Goal: Entertainment & Leisure: Consume media (video, audio)

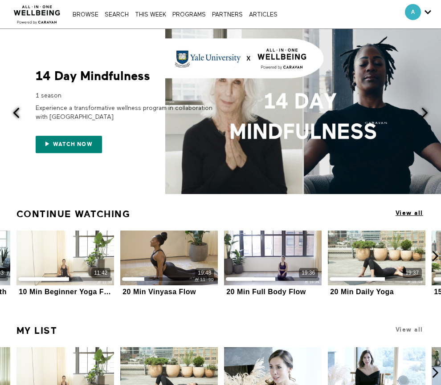
click at [413, 214] on span "View all" at bounding box center [409, 213] width 28 height 7
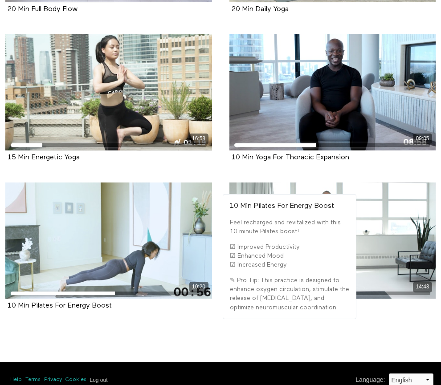
scroll to position [328, 0]
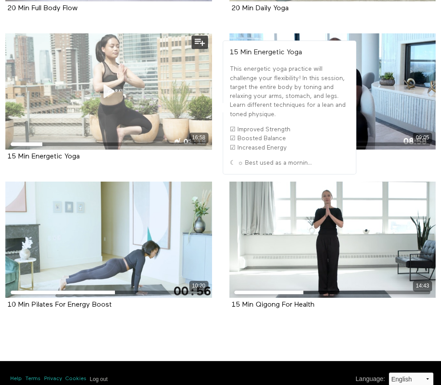
click at [78, 111] on div "16:58" at bounding box center [108, 91] width 207 height 116
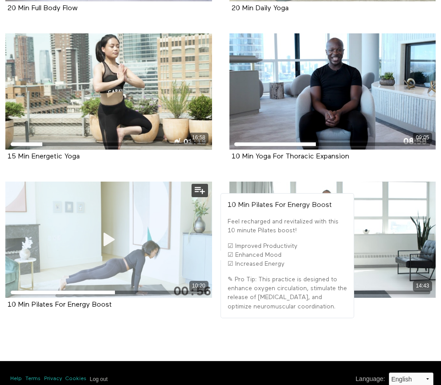
click at [107, 236] on icon at bounding box center [108, 240] width 27 height 16
